Goal: Find specific page/section: Find specific page/section

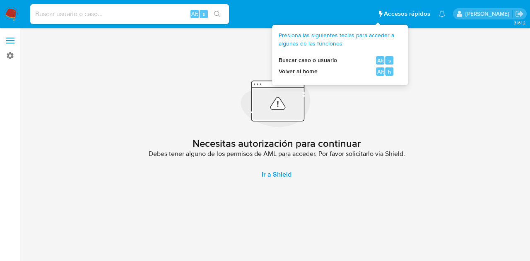
click at [375, 21] on li "Accesos rápidos Presiona las siguientes teclas para acceder a algunas de las fu…" at bounding box center [403, 13] width 57 height 21
click at [384, 10] on span "Accesos rápidos" at bounding box center [407, 14] width 46 height 9
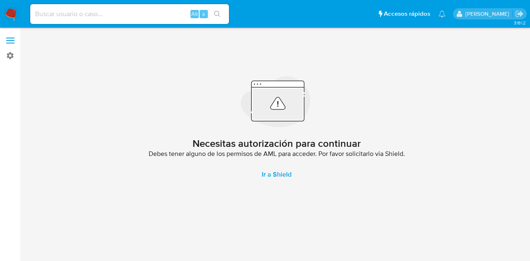
click at [345, 58] on div "Necesitas autorización para continuar Debes tener alguno de los permisos de AML…" at bounding box center [276, 129] width 493 height 193
click at [286, 178] on span "Ir a Shield" at bounding box center [277, 175] width 30 height 20
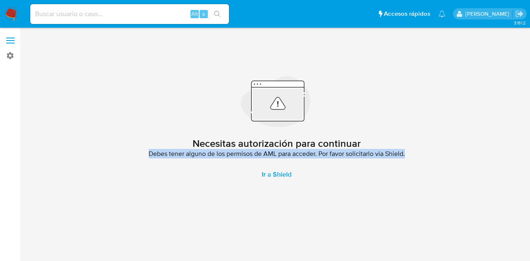
drag, startPoint x: 144, startPoint y: 154, endPoint x: 458, endPoint y: 151, distance: 314.1
click at [458, 151] on div "Necesitas autorización para continuar Debes tener alguno de los permisos de AML…" at bounding box center [276, 129] width 493 height 193
